Goal: Information Seeking & Learning: Learn about a topic

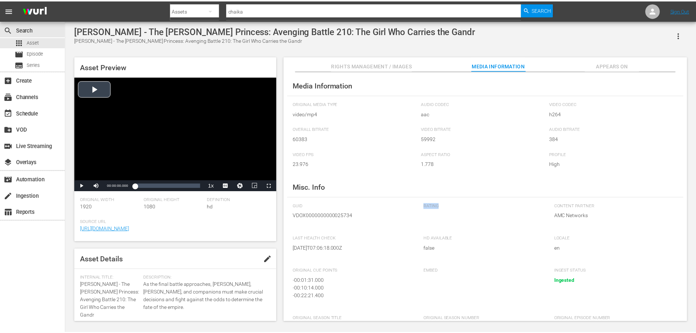
scroll to position [30, 0]
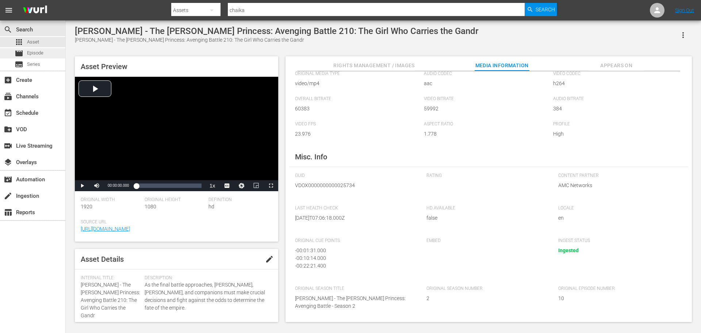
click at [39, 54] on span "Episode" at bounding box center [35, 52] width 16 height 7
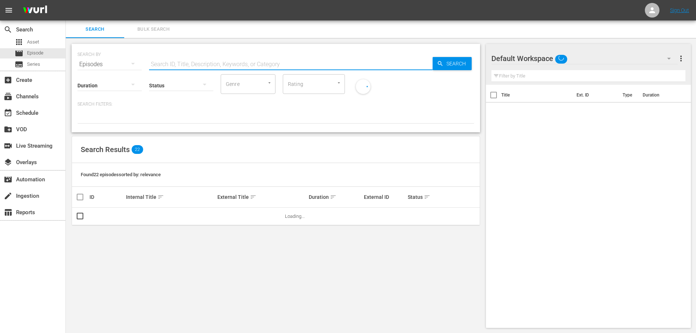
click at [173, 65] on input "text" at bounding box center [290, 64] width 283 height 18
type input "chaika"
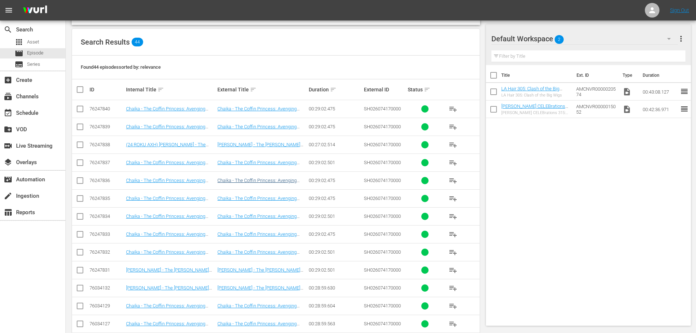
scroll to position [110, 0]
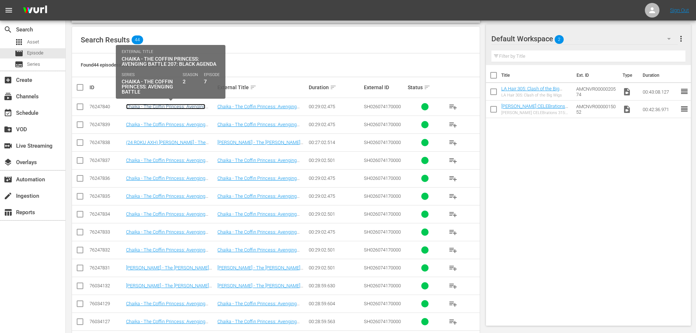
click at [180, 104] on link "Chaika - The Coffin Princess: Avenging Battle 207: Black Agenda" at bounding box center [165, 109] width 79 height 11
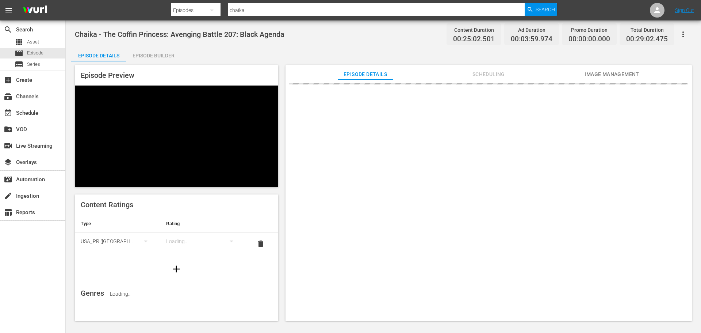
click at [233, 237] on icon "simple table" at bounding box center [231, 241] width 9 height 9
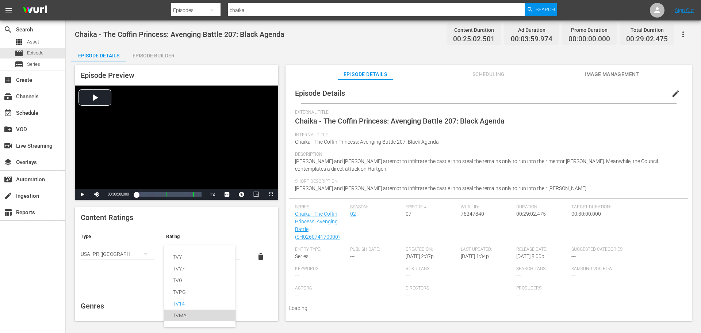
click at [190, 313] on div "TVMA" at bounding box center [200, 315] width 54 height 12
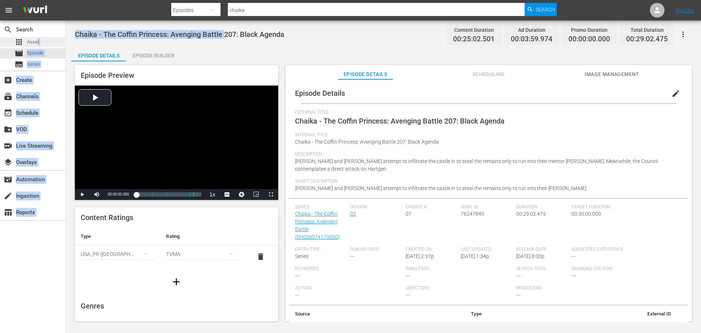
drag, startPoint x: 224, startPoint y: 34, endPoint x: 37, endPoint y: 38, distance: 186.6
click at [66, 0] on div "search Search apps Asset movie Episode subtitles Series add_box Create subscrip…" at bounding box center [383, 0] width 635 height 0
click at [134, 40] on div "Chaika - The Coffin Princess: Avenging Battle 207: Black Agenda Content Duratio…" at bounding box center [383, 34] width 617 height 16
click at [212, 41] on div "Chaika - The Coffin Princess: Avenging Battle 207: Black Agenda Content Duratio…" at bounding box center [383, 34] width 617 height 16
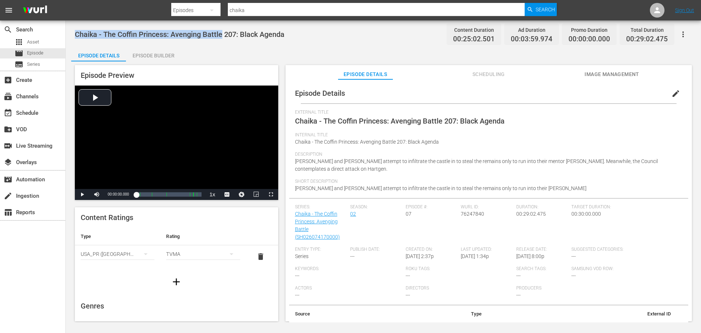
drag, startPoint x: 222, startPoint y: 34, endPoint x: 77, endPoint y: 39, distance: 145.8
click at [77, 39] on div "Chaika - The Coffin Princess: Avenging Battle 207: Black Agenda Content Duratio…" at bounding box center [383, 34] width 617 height 16
copy span "Chaika - The Coffin Princess: Avenging Battle"
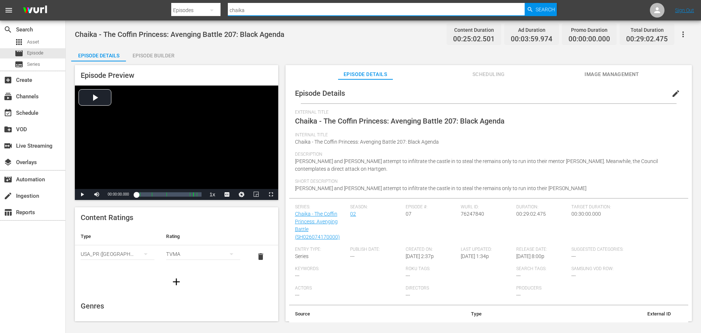
drag, startPoint x: 128, startPoint y: 15, endPoint x: 119, endPoint y: 15, distance: 8.4
click at [120, 15] on nav "menu Search By Episodes Search ID, Title, Description, Keywords, or Category ch…" at bounding box center [350, 10] width 701 height 20
paste input "Chaika - The Coffin Princess: Avenging Battle"
type input "Chaika - The Coffin Princess: Avenging Battle"
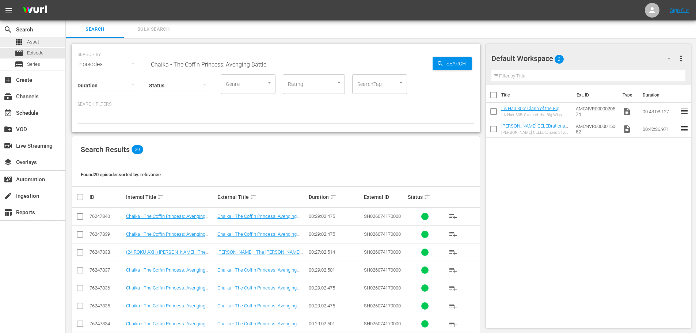
click at [39, 38] on span "Asset" at bounding box center [33, 41] width 12 height 7
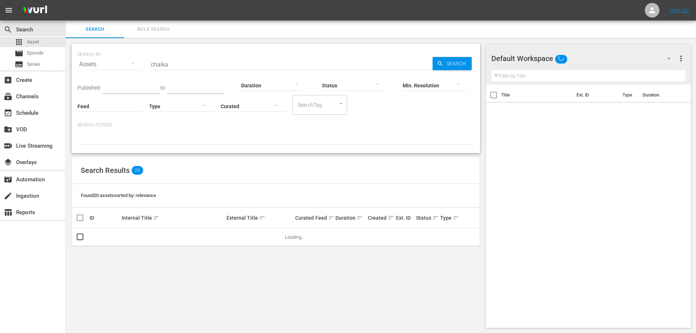
click at [185, 30] on div "Search Bulk Search" at bounding box center [381, 29] width 630 height 18
drag, startPoint x: 183, startPoint y: 66, endPoint x: 118, endPoint y: 60, distance: 65.3
click at [120, 60] on div "SEARCH BY Search By Assets Search ID, Title, Description, Keywords, or Category…" at bounding box center [275, 60] width 397 height 26
paste input "Chaika - The Coffin Princess: Avenging Battle"
type input "Chaika - The Coffin Princess: Avenging Battle"
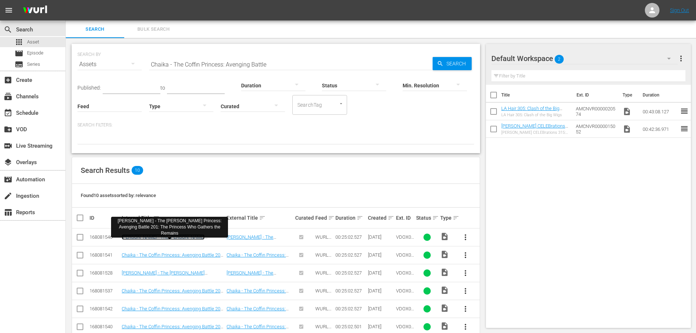
click at [207, 234] on link "Chaika - The Coffin Princess: Avenging Battle 201: The Princess Who Gathers the…" at bounding box center [172, 242] width 101 height 16
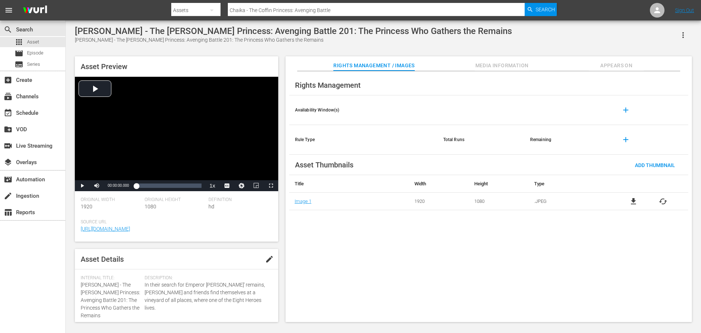
click at [438, 196] on td "1920" at bounding box center [439, 201] width 60 height 18
click at [480, 65] on span "Media Information" at bounding box center [502, 65] width 55 height 9
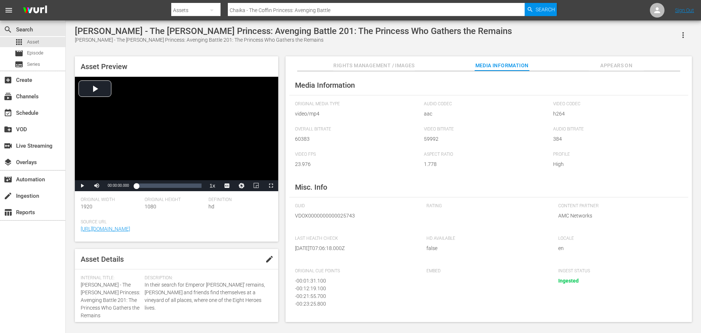
drag, startPoint x: 431, startPoint y: 223, endPoint x: 428, endPoint y: 219, distance: 5.0
click at [429, 221] on div "Rating" at bounding box center [488, 215] width 124 height 25
click at [428, 219] on div "Rating" at bounding box center [488, 215] width 124 height 25
click at [685, 35] on icon "button" at bounding box center [683, 35] width 9 height 9
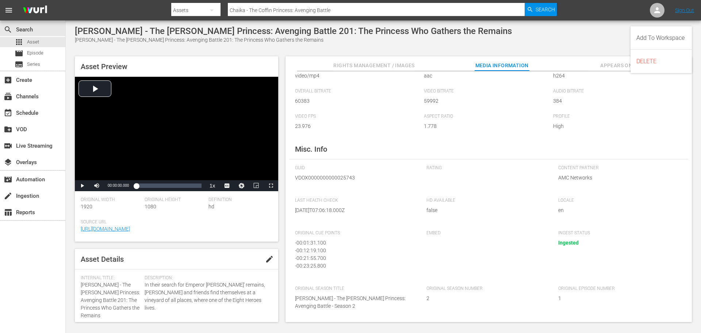
click at [265, 263] on span "edit" at bounding box center [269, 258] width 9 height 9
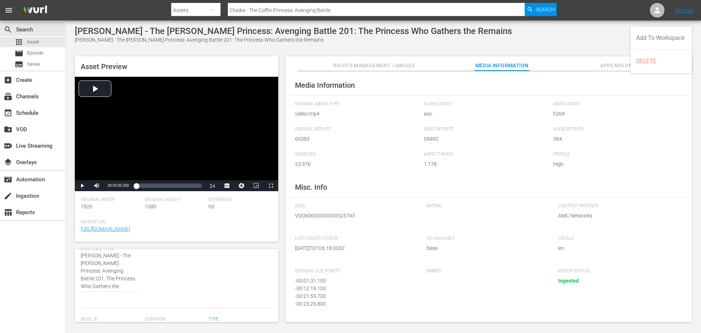
scroll to position [0, 0]
